Goal: Check status: Check status

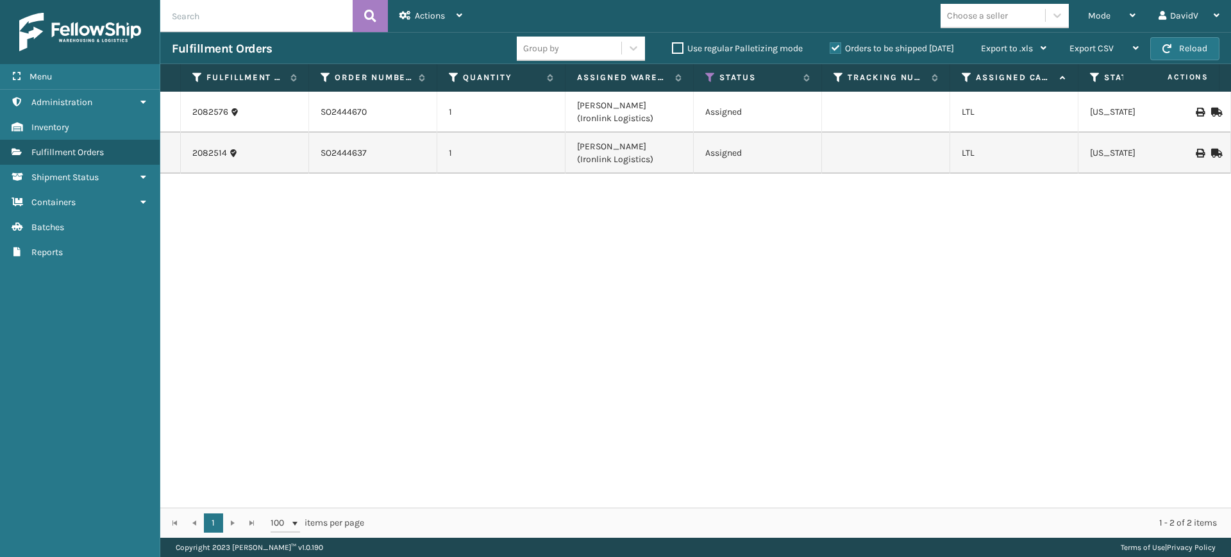
click at [830, 49] on label "Orders to be shipped [DATE]" at bounding box center [892, 48] width 124 height 11
click at [830, 49] on input "Orders to be shipped [DATE]" at bounding box center [830, 45] width 1 height 8
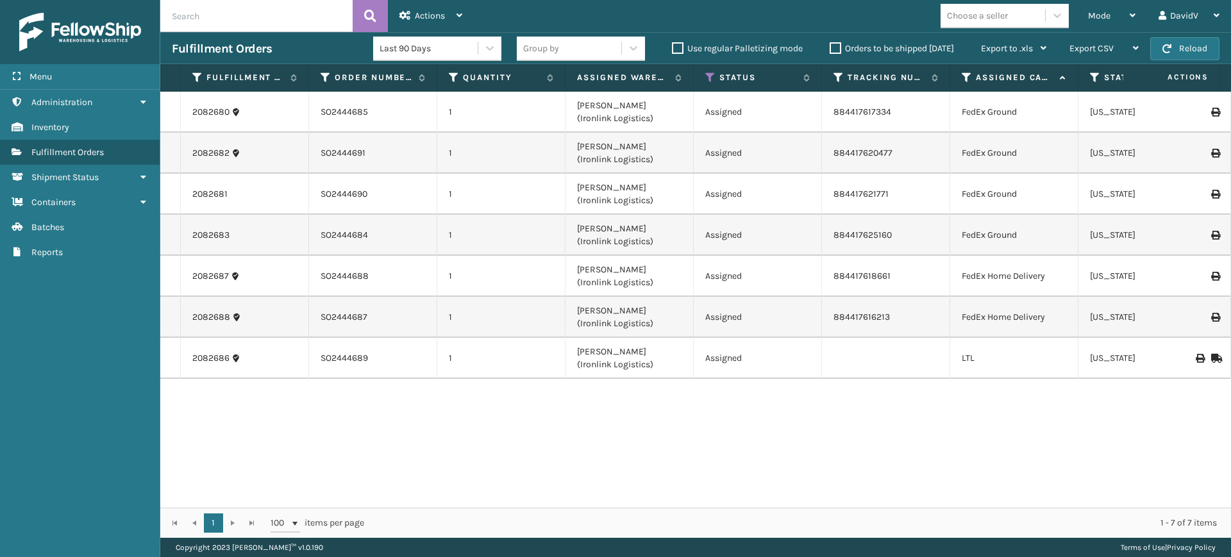
click at [834, 47] on label "Orders to be shipped [DATE]" at bounding box center [892, 48] width 124 height 11
click at [830, 47] on input "Orders to be shipped [DATE]" at bounding box center [830, 45] width 1 height 8
click at [831, 49] on label "Orders to be shipped [DATE]" at bounding box center [892, 48] width 124 height 11
click at [830, 49] on input "Orders to be shipped [DATE]" at bounding box center [830, 45] width 1 height 8
click at [831, 49] on label "Orders to be shipped [DATE]" at bounding box center [892, 48] width 124 height 11
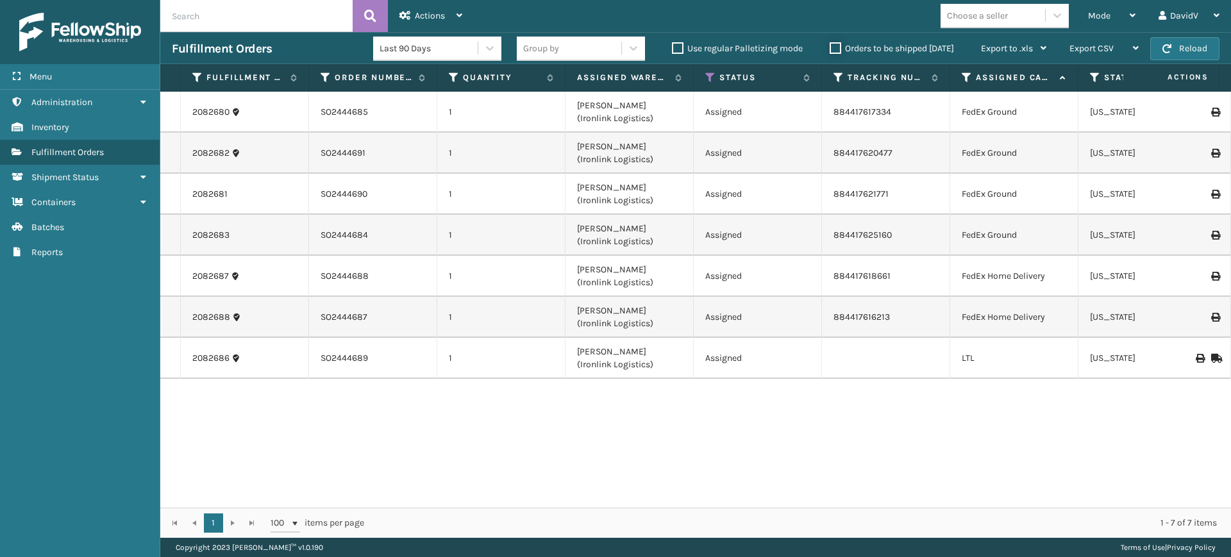
click at [830, 49] on input "Orders to be shipped [DATE]" at bounding box center [830, 45] width 1 height 8
click at [831, 49] on label "Orders to be shipped [DATE]" at bounding box center [892, 48] width 124 height 11
click at [830, 49] on input "Orders to be shipped [DATE]" at bounding box center [830, 45] width 1 height 8
